Goal: Use online tool/utility: Utilize a website feature to perform a specific function

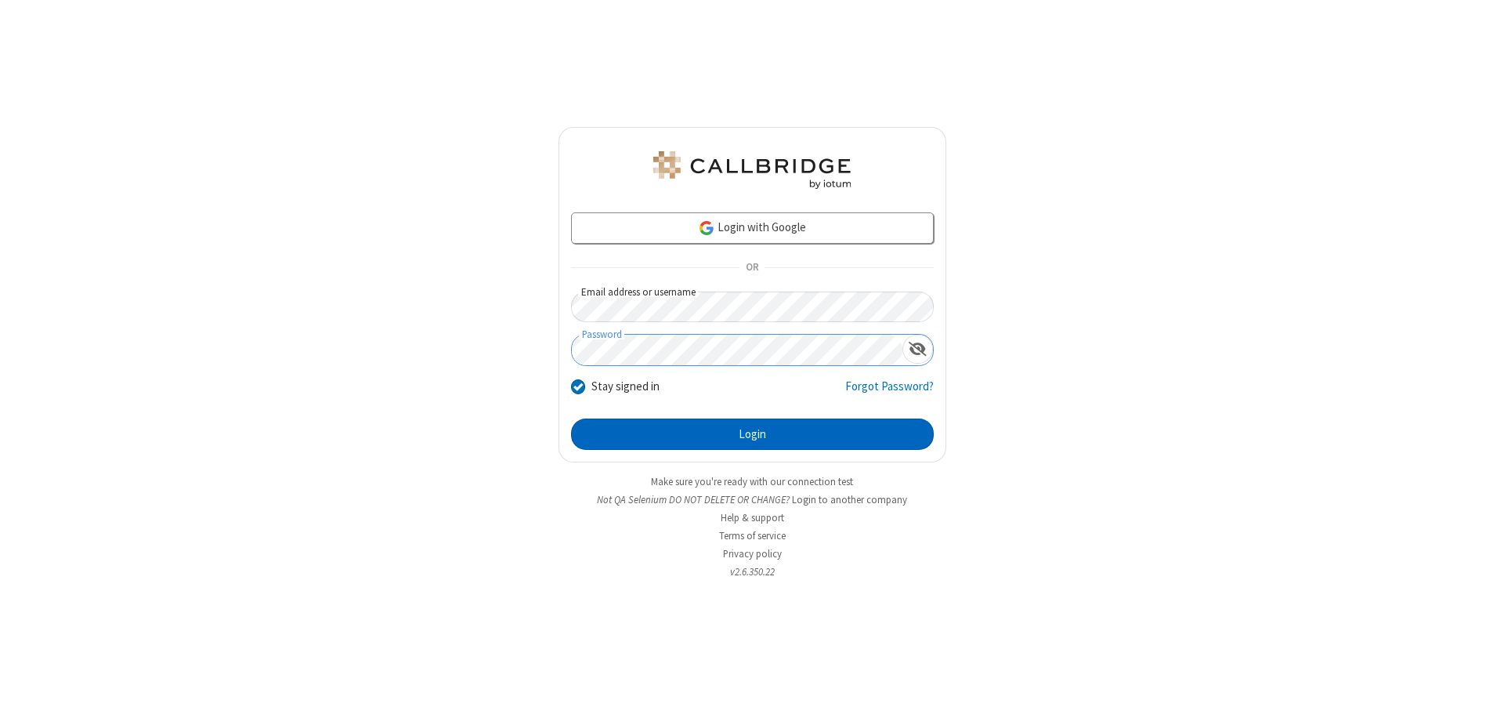
click at [752, 434] on button "Login" at bounding box center [752, 433] width 363 height 31
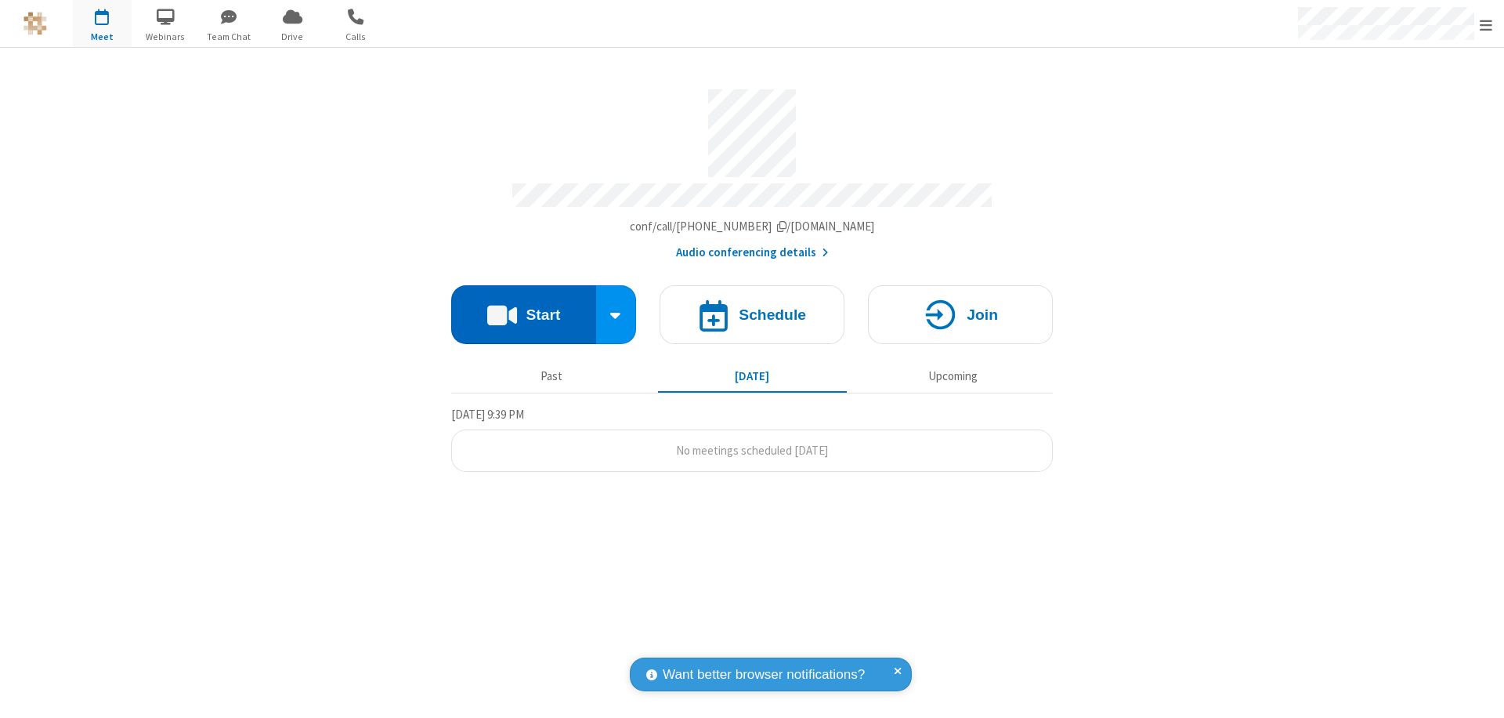
click at [523, 307] on button "Start" at bounding box center [523, 314] width 145 height 59
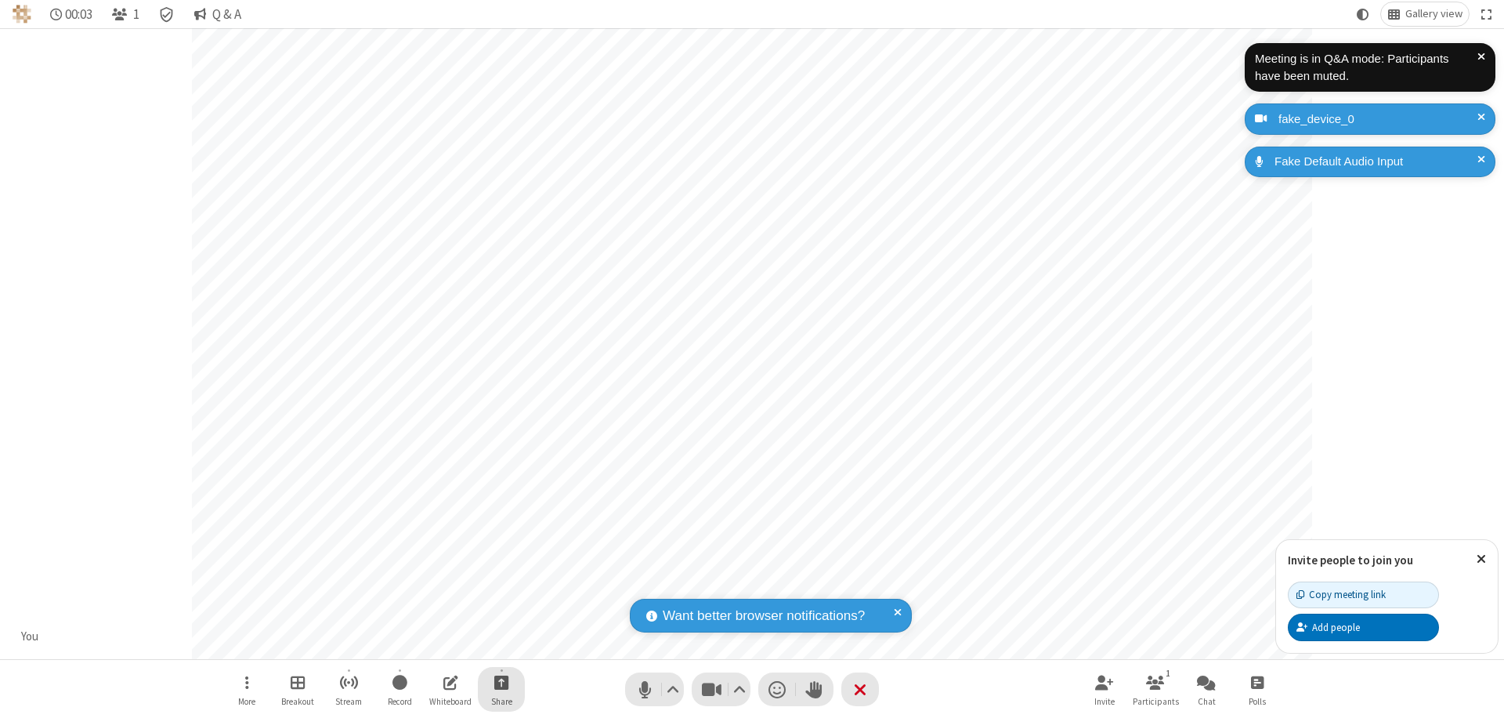
click at [501, 682] on span "Start sharing" at bounding box center [501, 682] width 15 height 20
click at [438, 644] on span "Share my screen" at bounding box center [438, 644] width 18 height 13
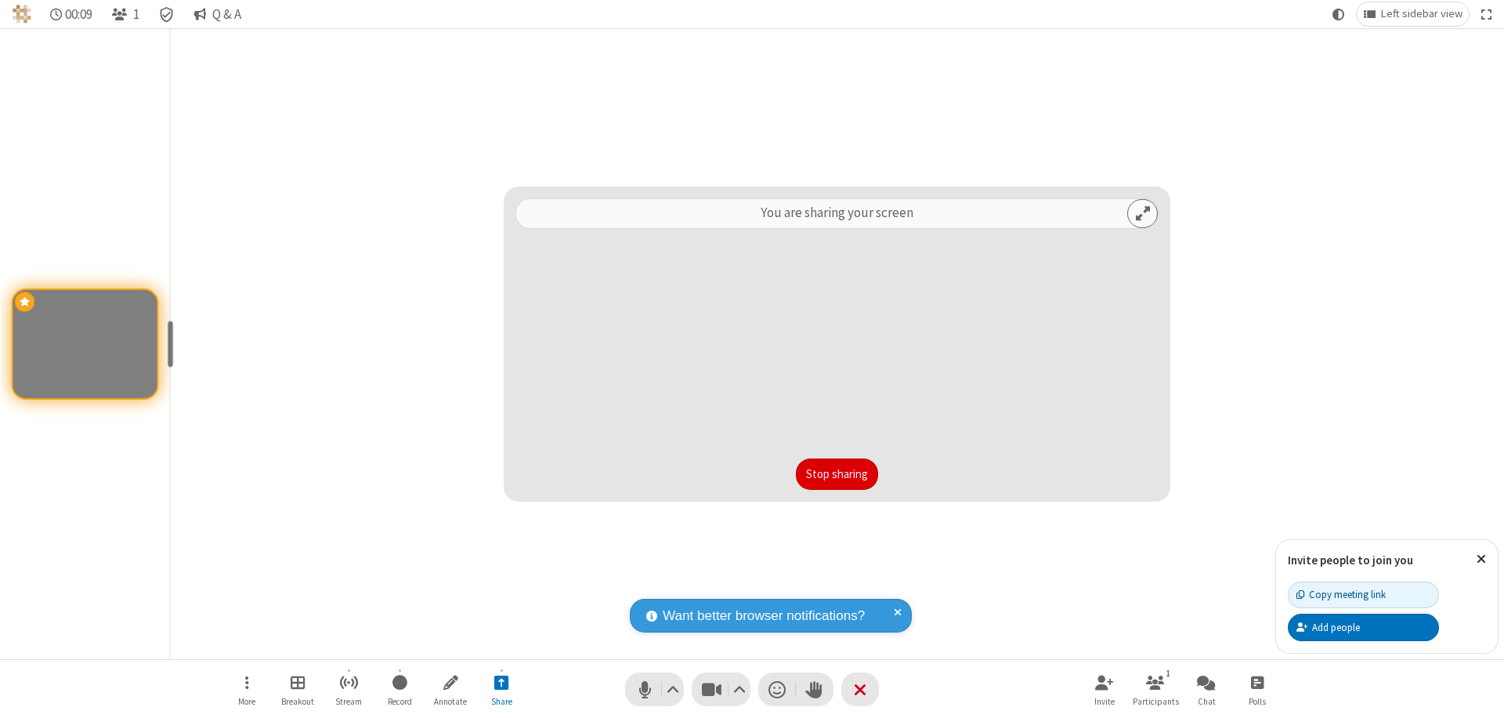
click at [837, 474] on button "Stop sharing" at bounding box center [837, 473] width 82 height 31
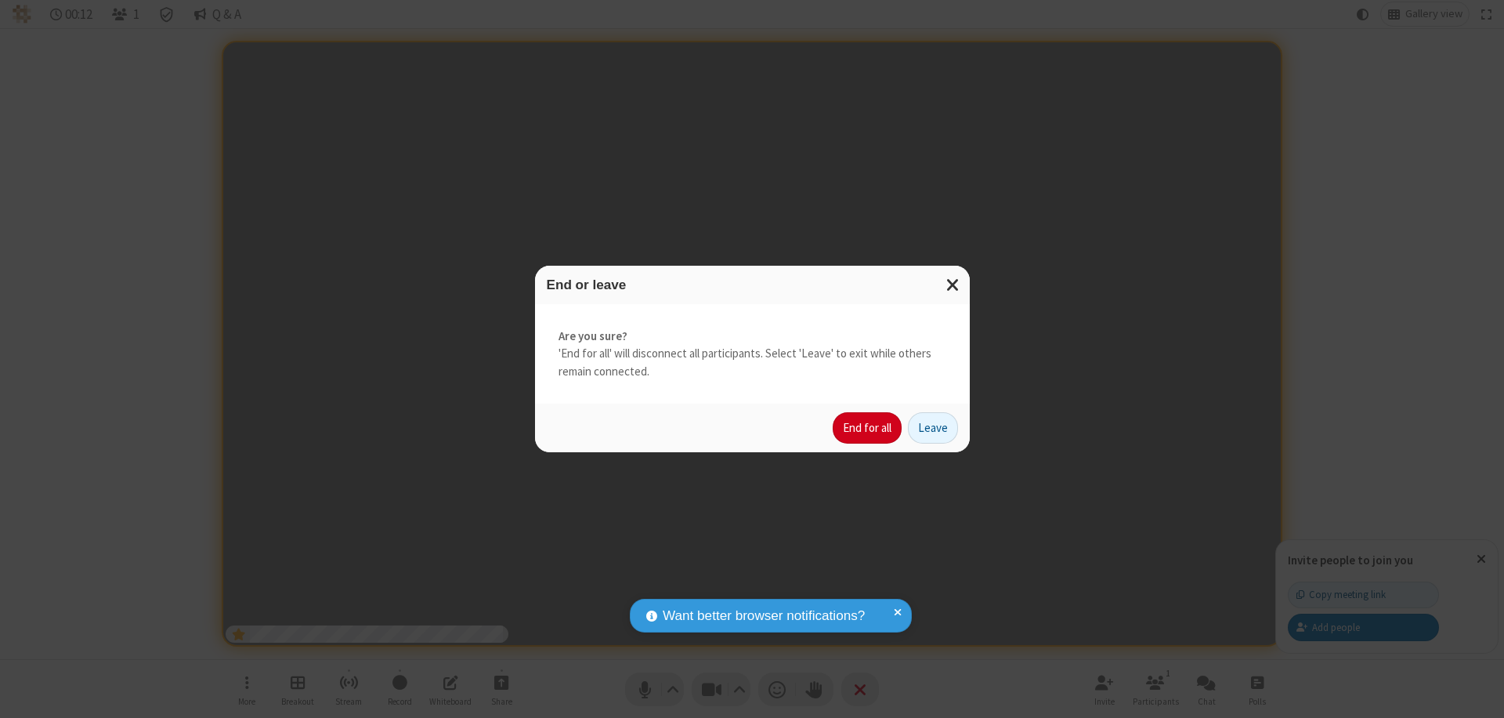
click at [868, 428] on button "End for all" at bounding box center [867, 427] width 69 height 31
